Goal: Navigation & Orientation: Understand site structure

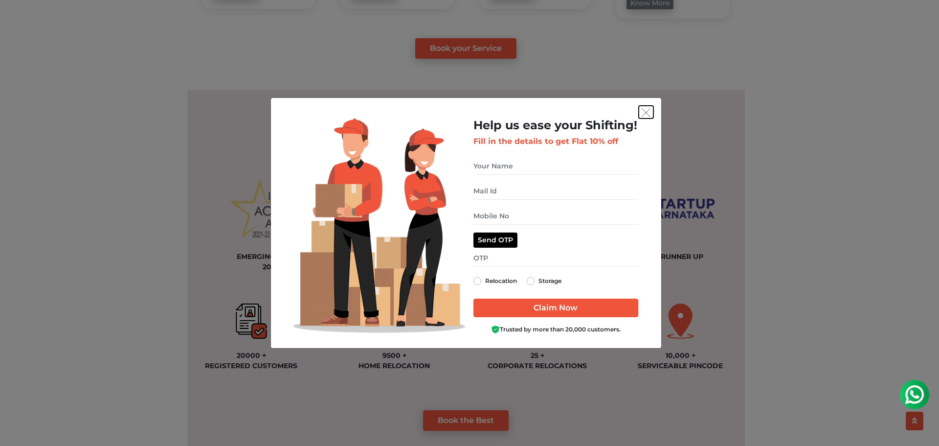
click at [648, 111] on img "get free quote dialog" at bounding box center [646, 112] width 9 height 9
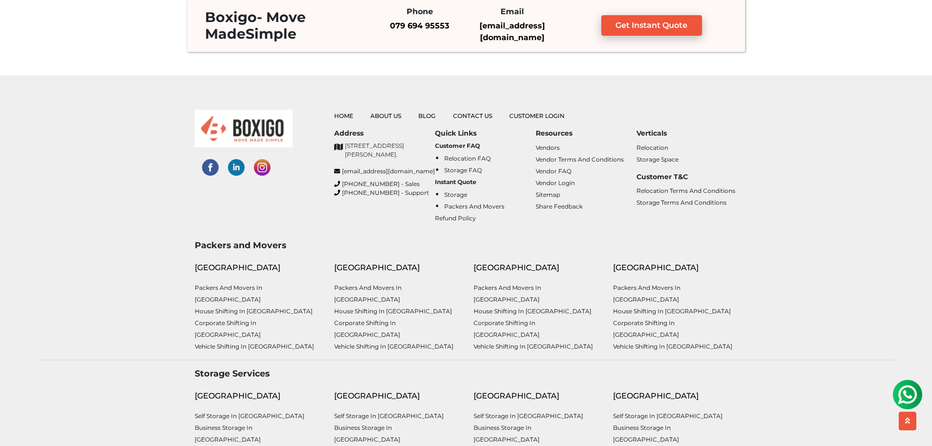
scroll to position [2530, 0]
click at [381, 115] on link "About Us" at bounding box center [385, 116] width 31 height 7
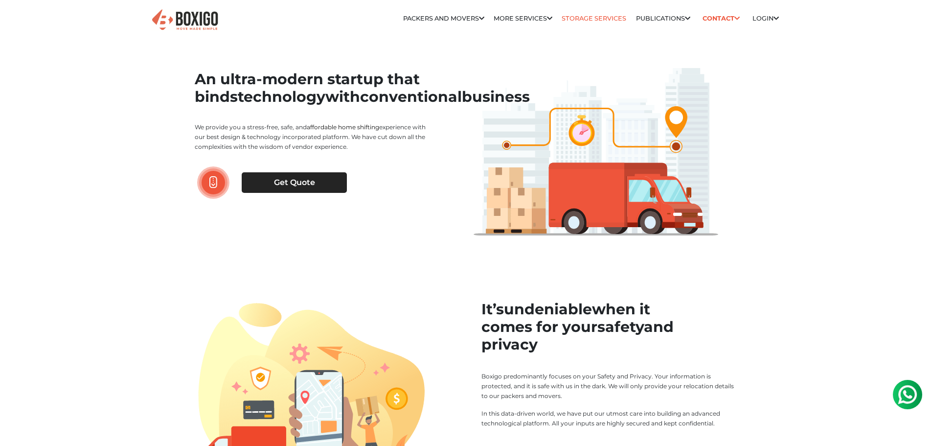
click at [582, 20] on link "Storage Services" at bounding box center [594, 18] width 65 height 7
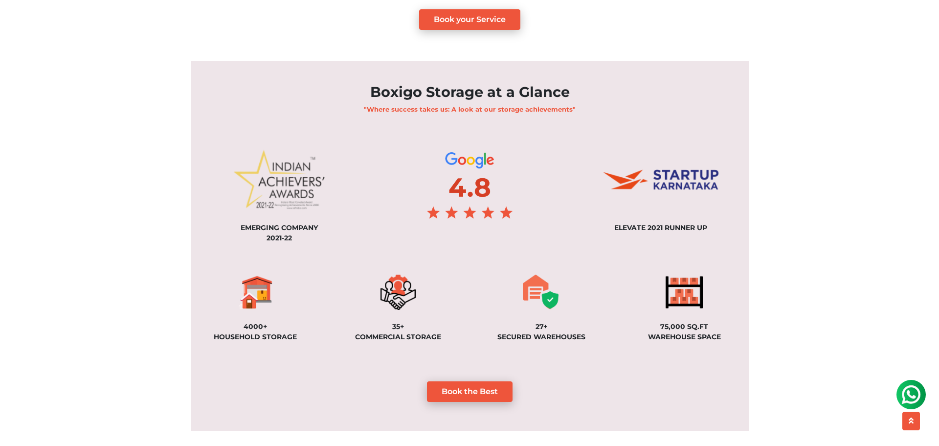
scroll to position [641, 0]
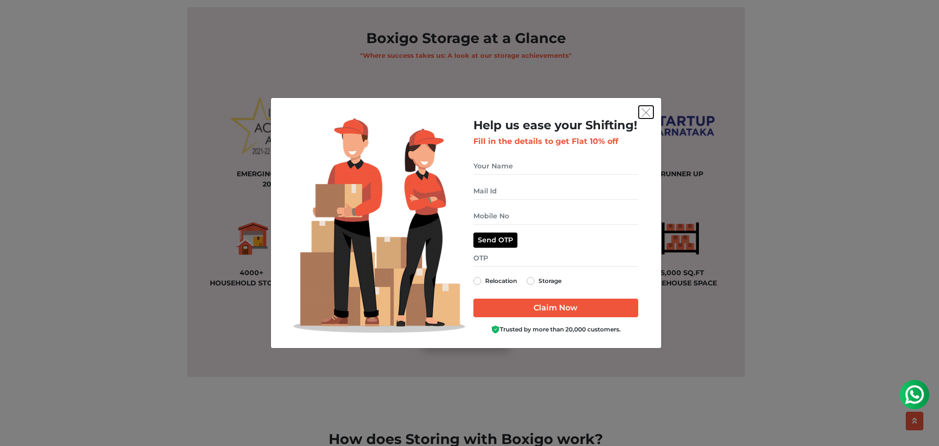
click at [646, 111] on img "get free quote dialog" at bounding box center [646, 112] width 9 height 9
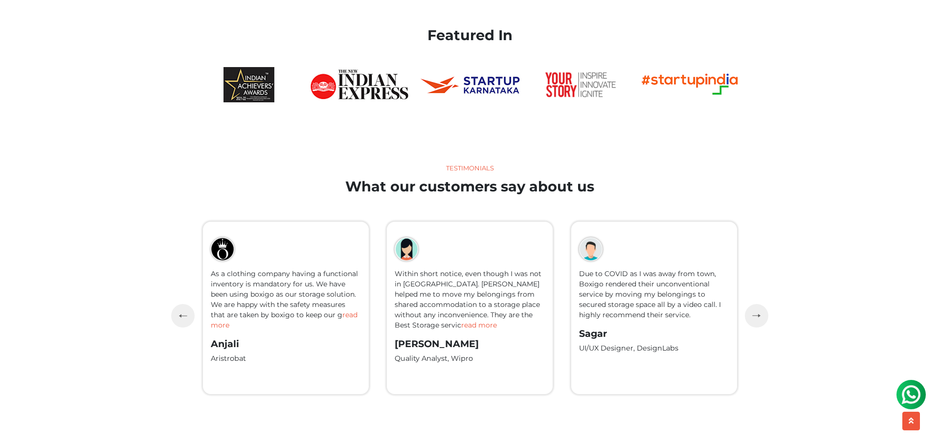
scroll to position [2152, 0]
